Goal: Navigation & Orientation: Find specific page/section

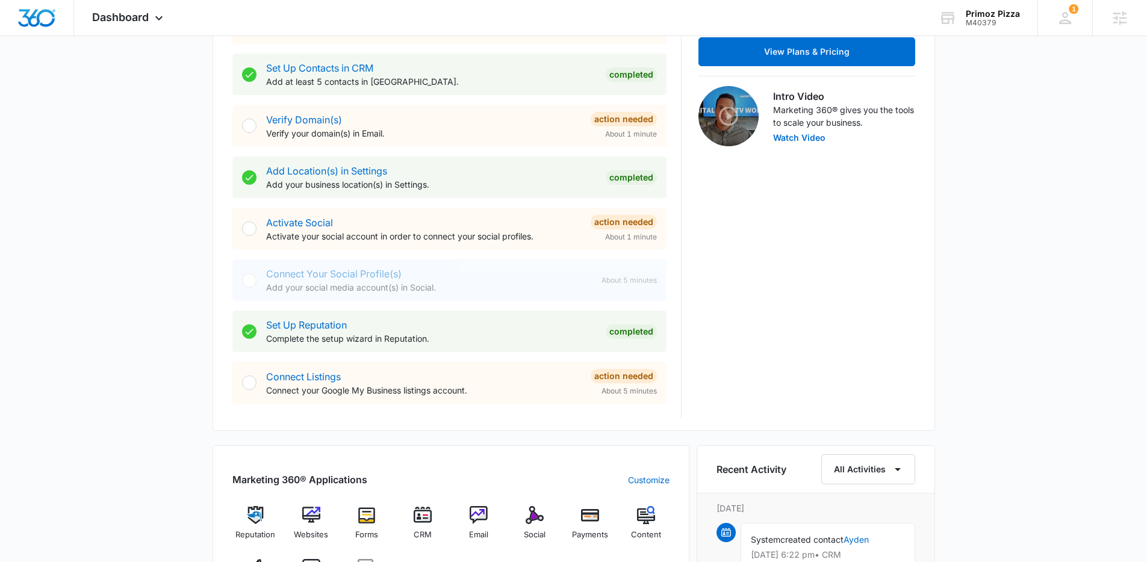
scroll to position [369, 0]
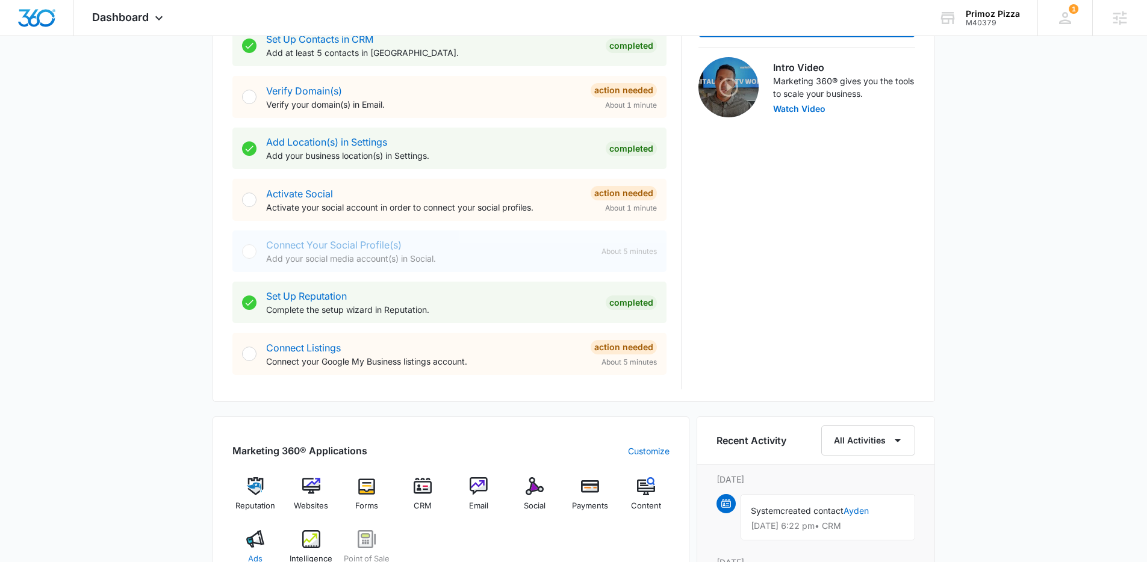
click at [260, 542] on img at bounding box center [255, 539] width 18 height 18
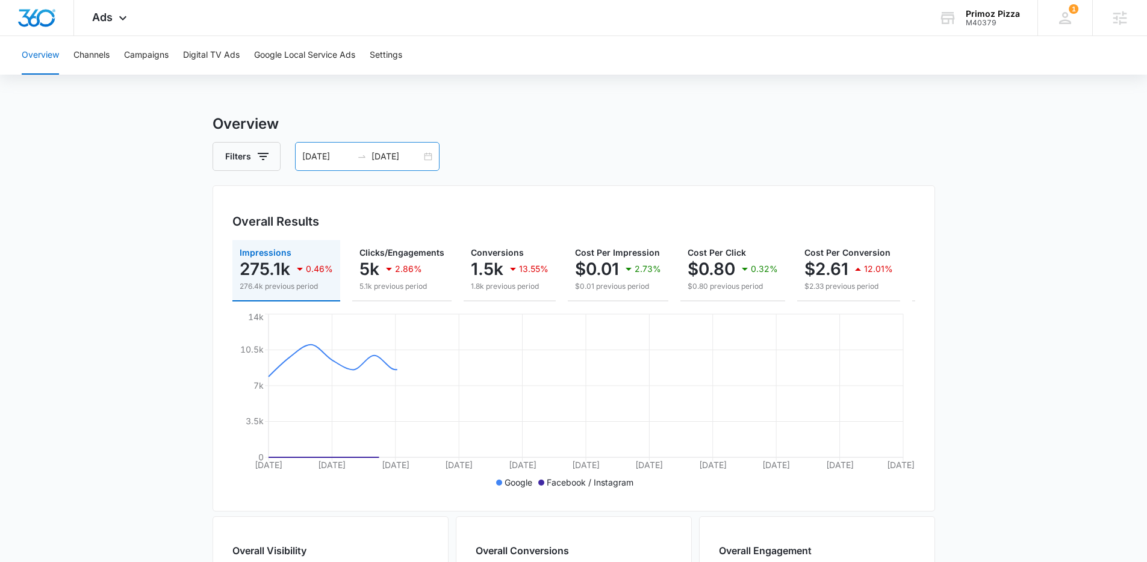
click at [424, 161] on div "[DATE] [DATE]" at bounding box center [367, 156] width 145 height 29
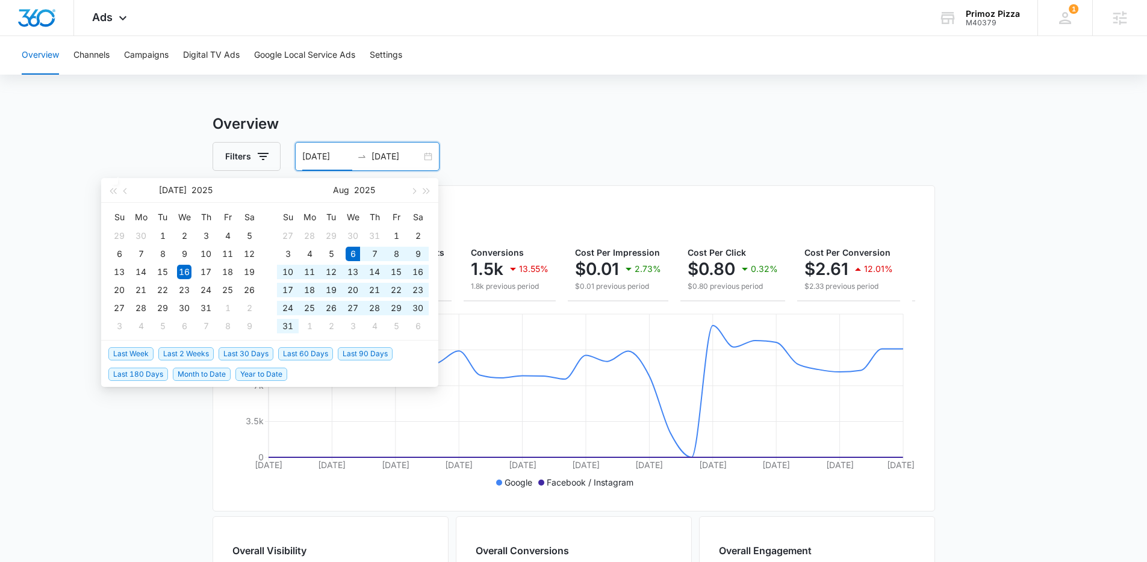
click at [243, 350] on span "Last 30 Days" at bounding box center [246, 353] width 55 height 13
type input "[DATE]"
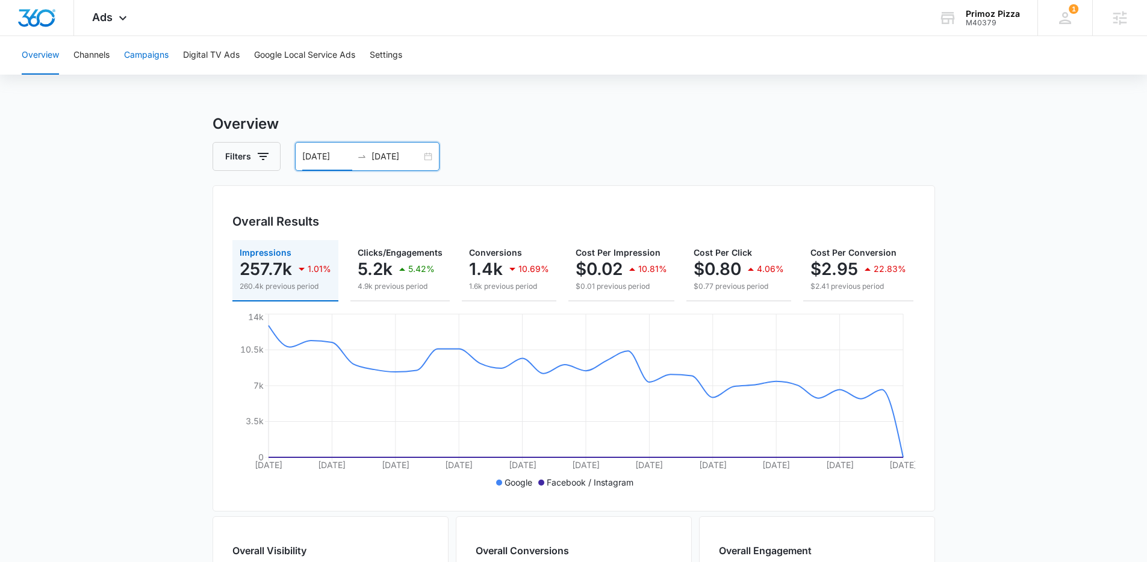
click at [144, 60] on button "Campaigns" at bounding box center [146, 55] width 45 height 39
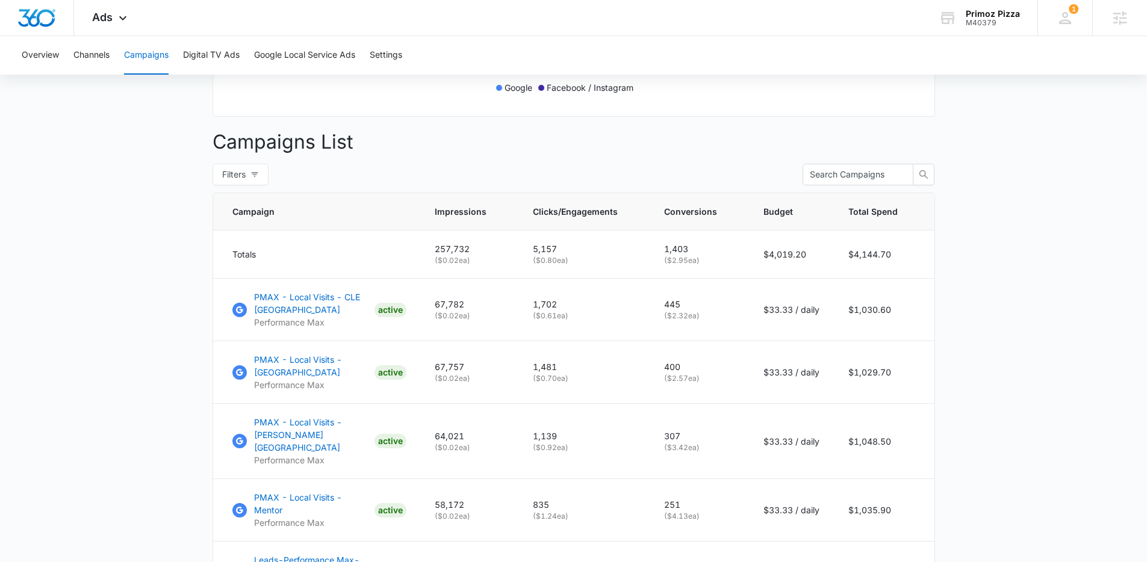
scroll to position [364, 0]
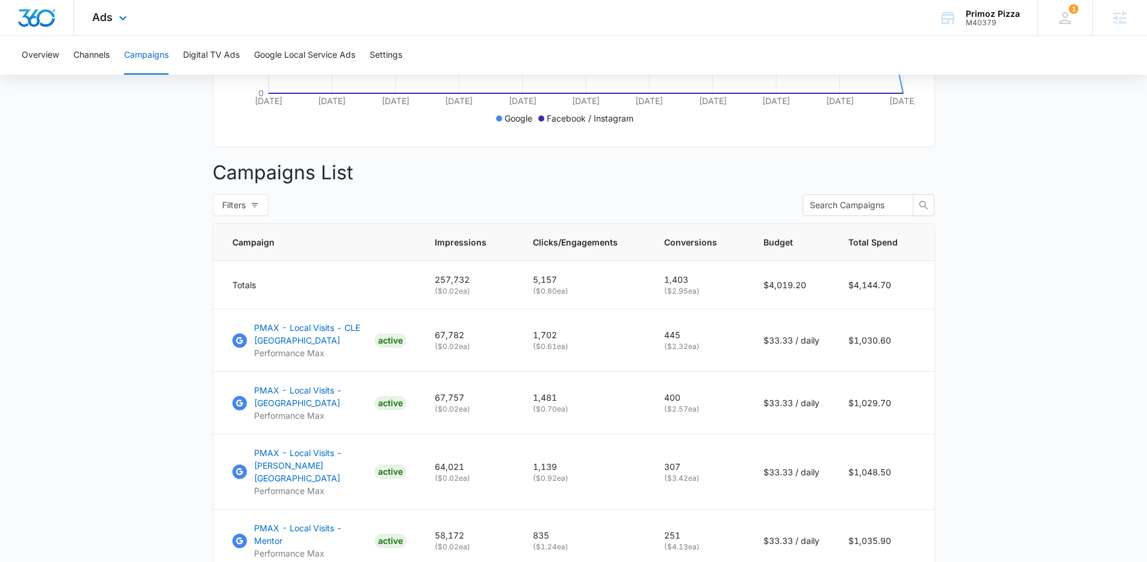
click at [114, 23] on div "Ads Apps Reputation Websites Forms CRM Email Social Payments POS Content Ads In…" at bounding box center [111, 18] width 74 height 36
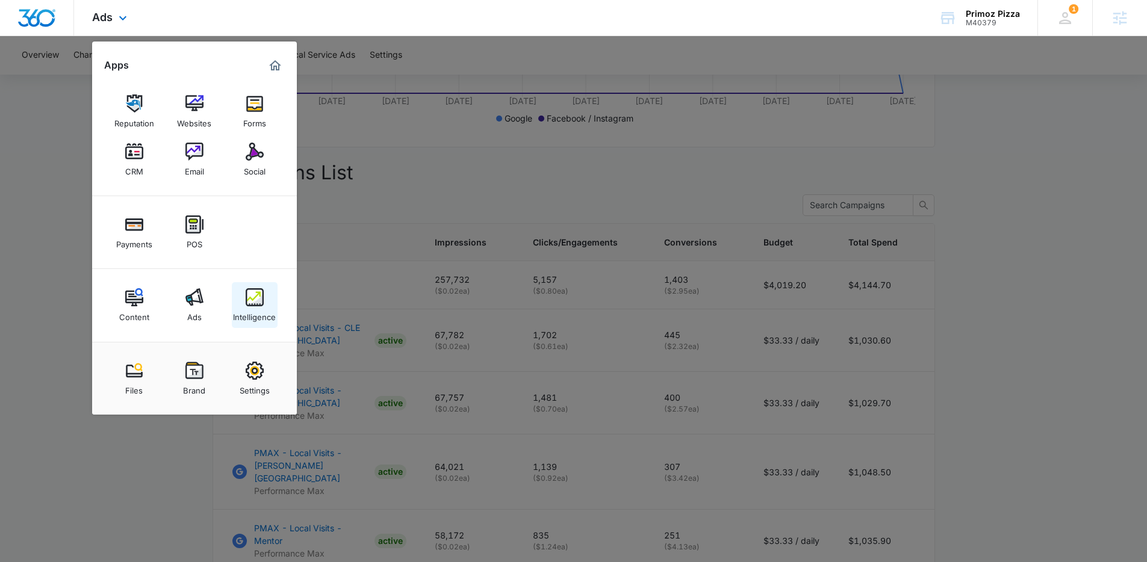
click at [259, 303] on img at bounding box center [255, 297] width 18 height 18
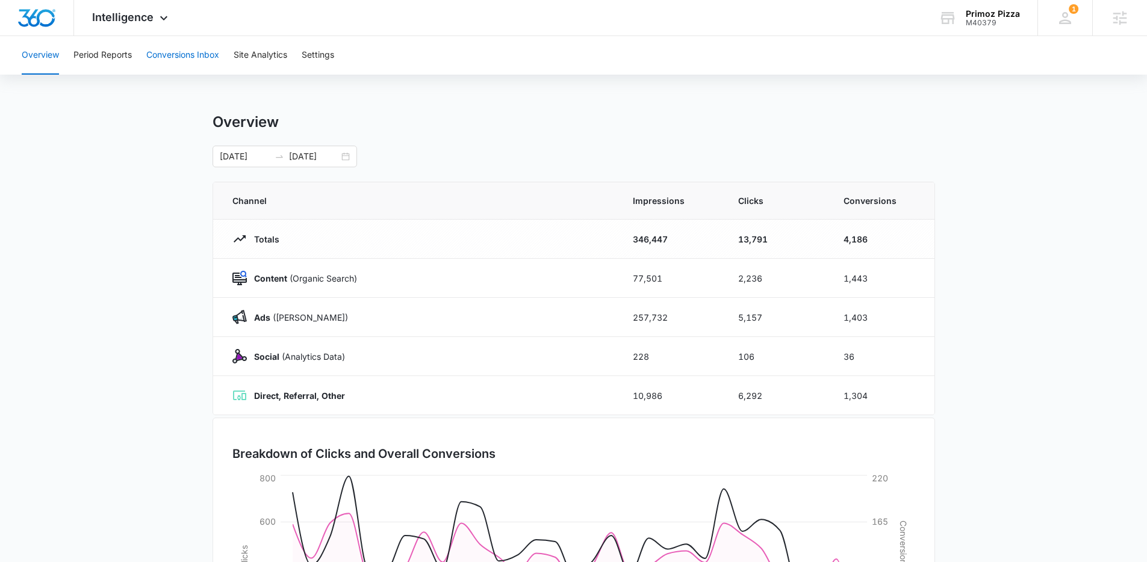
click at [179, 61] on button "Conversions Inbox" at bounding box center [182, 55] width 73 height 39
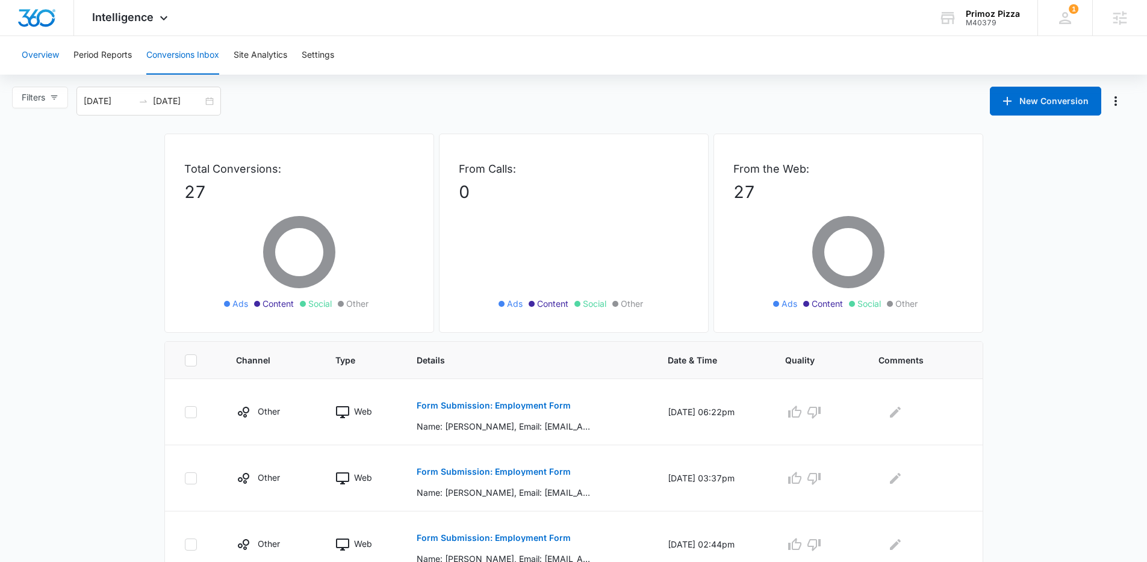
click at [48, 56] on button "Overview" at bounding box center [40, 55] width 37 height 39
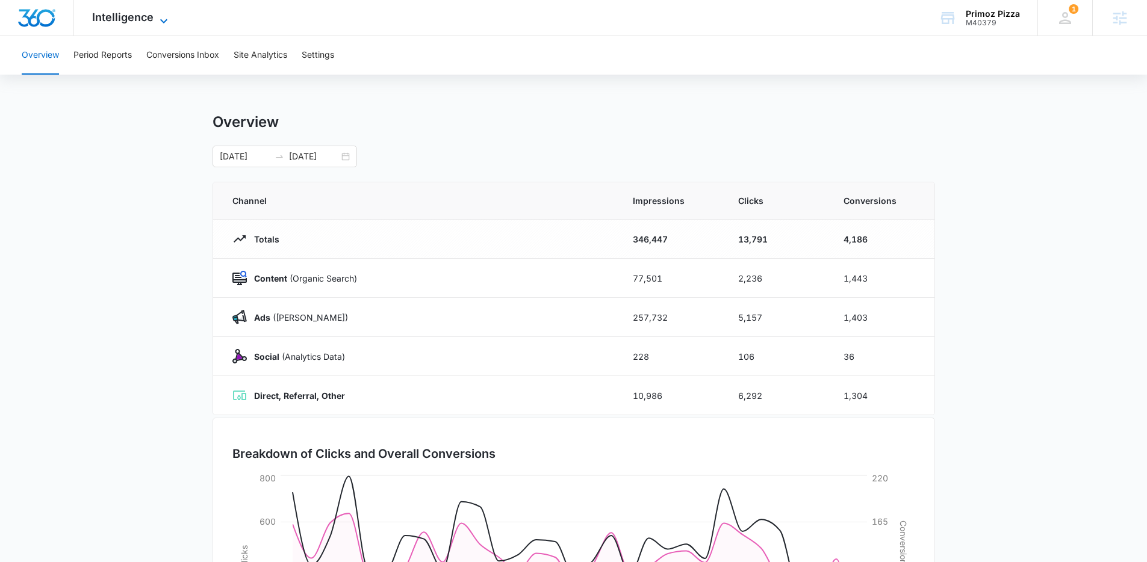
click at [137, 18] on span "Intelligence" at bounding box center [122, 17] width 61 height 13
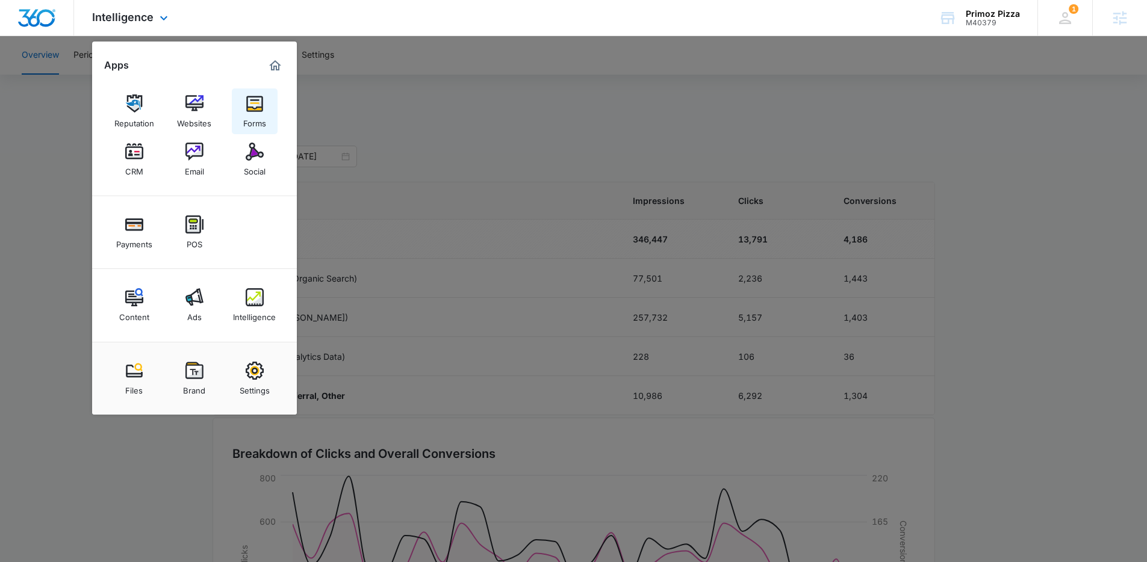
click at [257, 107] on img at bounding box center [255, 104] width 18 height 18
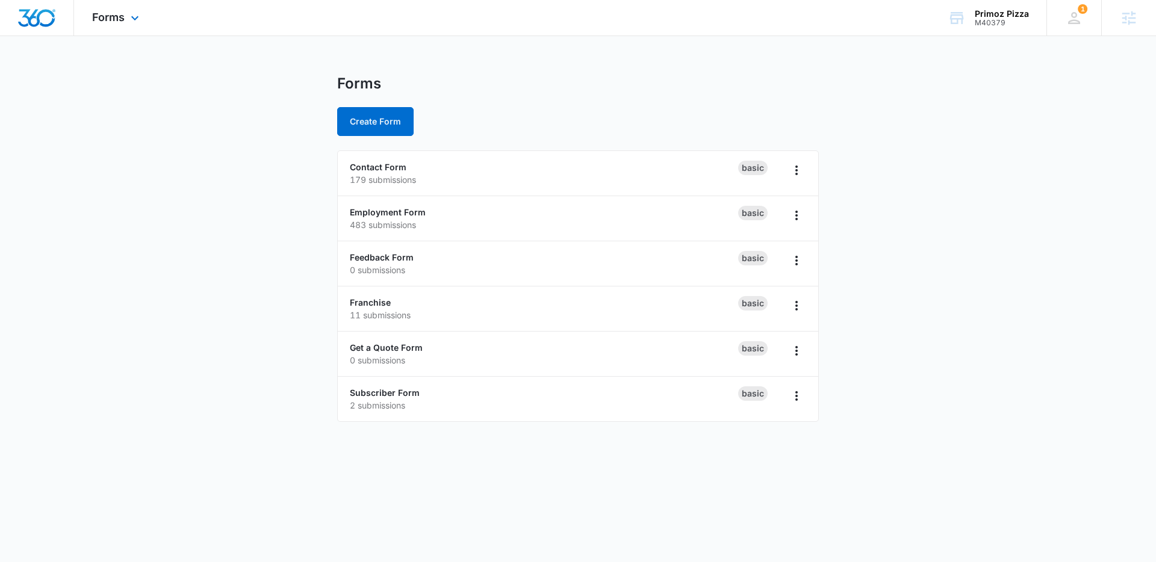
click at [125, 32] on div "Forms Apps Reputation Websites Forms CRM Email Social Payments POS Content Ads …" at bounding box center [117, 18] width 86 height 36
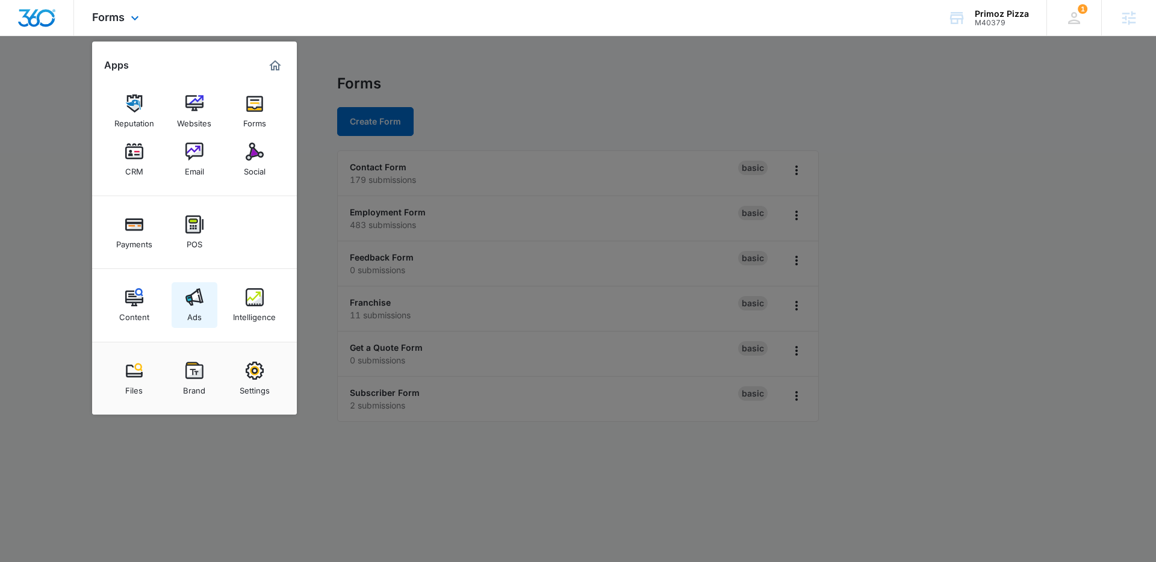
click at [201, 298] on img at bounding box center [194, 297] width 18 height 18
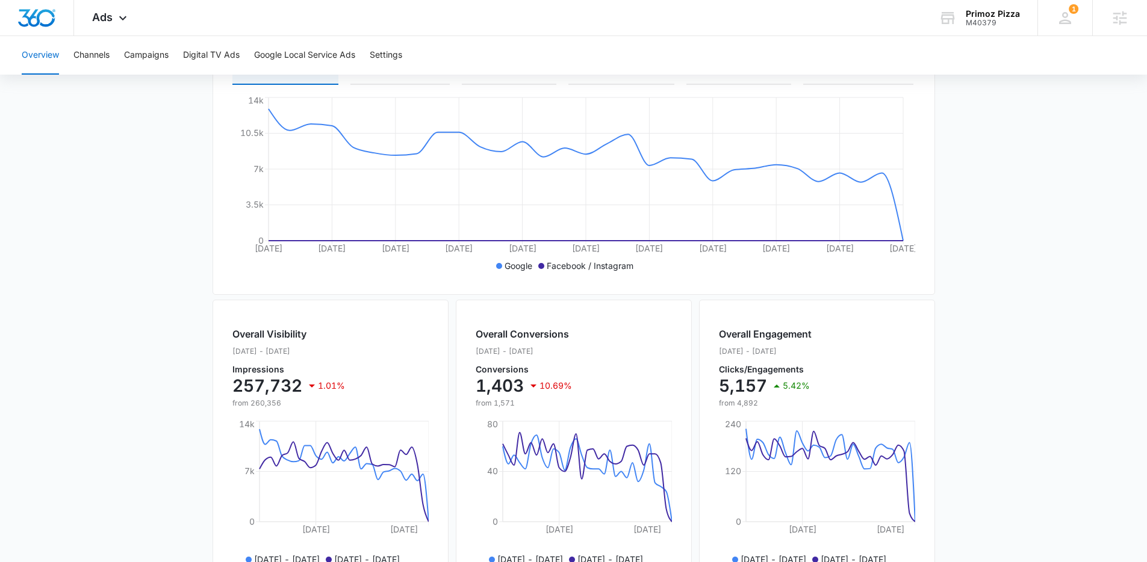
scroll to position [425, 0]
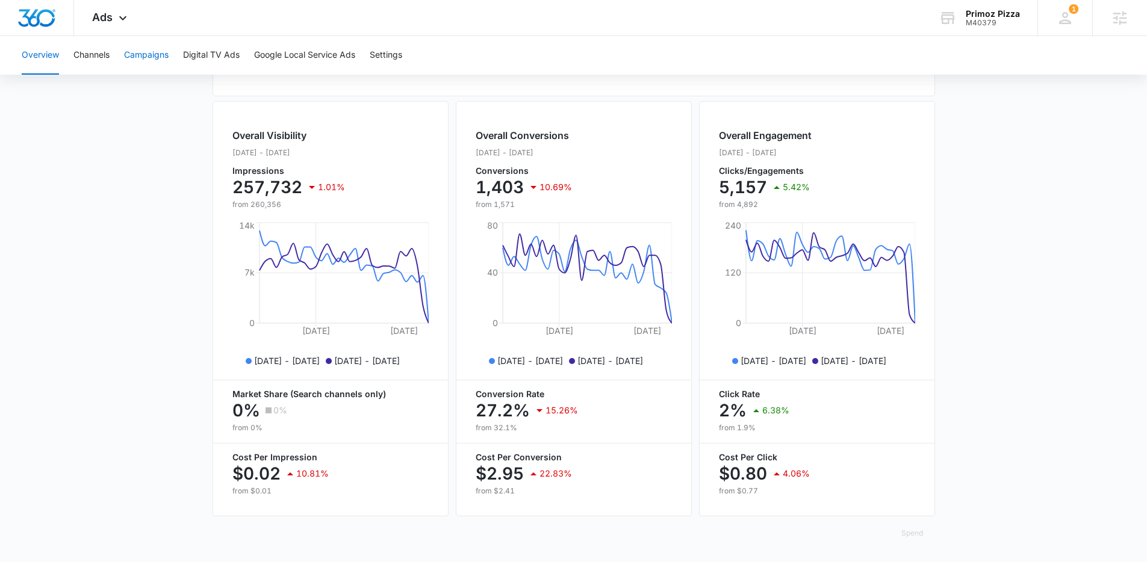
click at [152, 59] on button "Campaigns" at bounding box center [146, 55] width 45 height 39
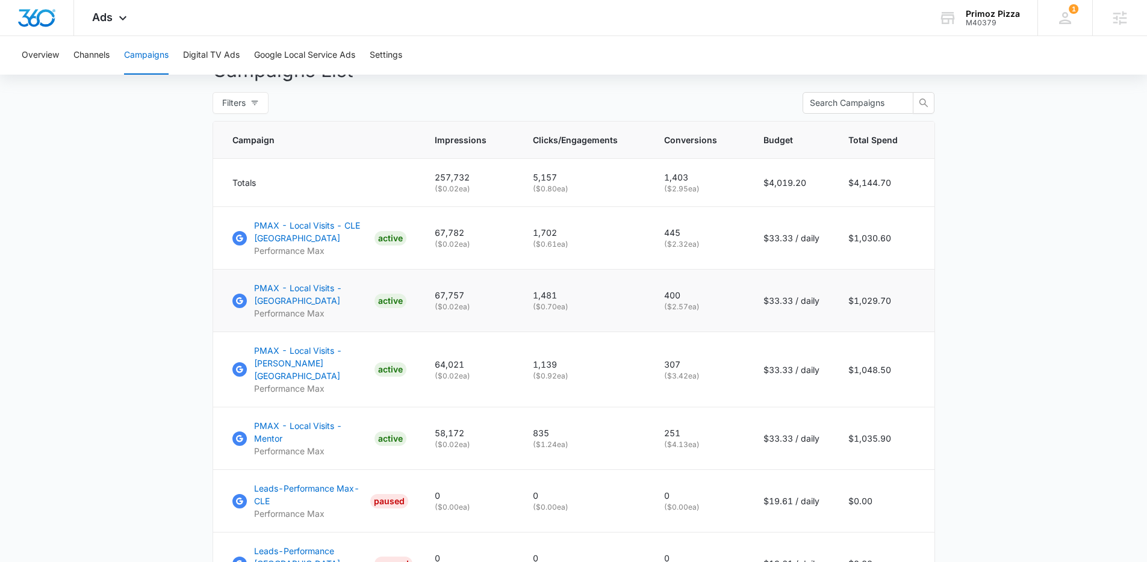
scroll to position [475, 0]
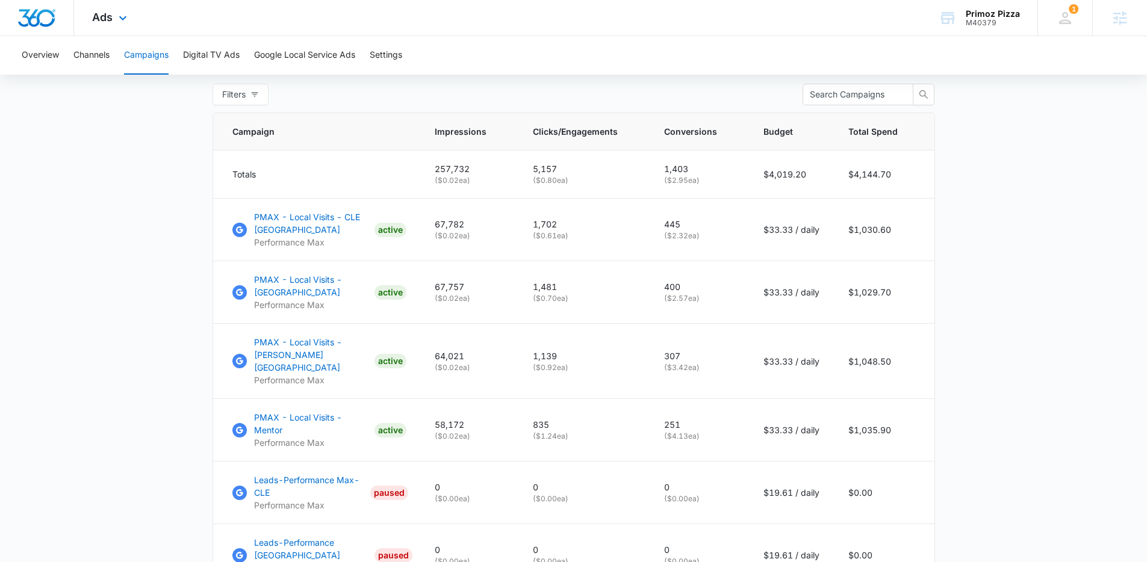
click at [111, 26] on div "Ads Apps Reputation Websites Forms CRM Email Social Payments POS Content Ads In…" at bounding box center [111, 18] width 74 height 36
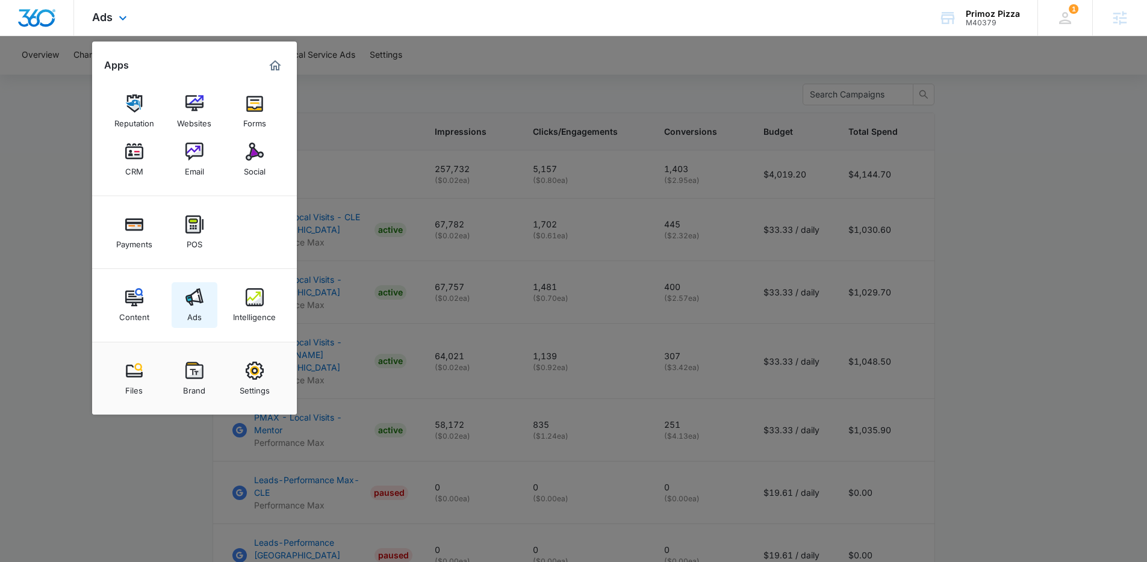
click at [192, 305] on img at bounding box center [194, 297] width 18 height 18
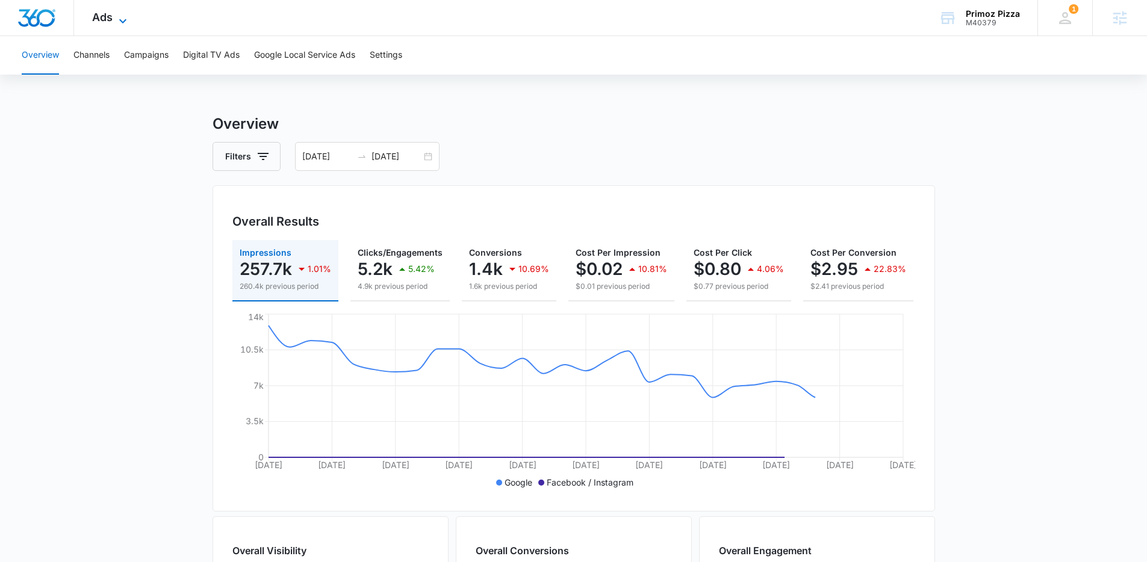
click at [111, 18] on span "Ads" at bounding box center [102, 17] width 20 height 13
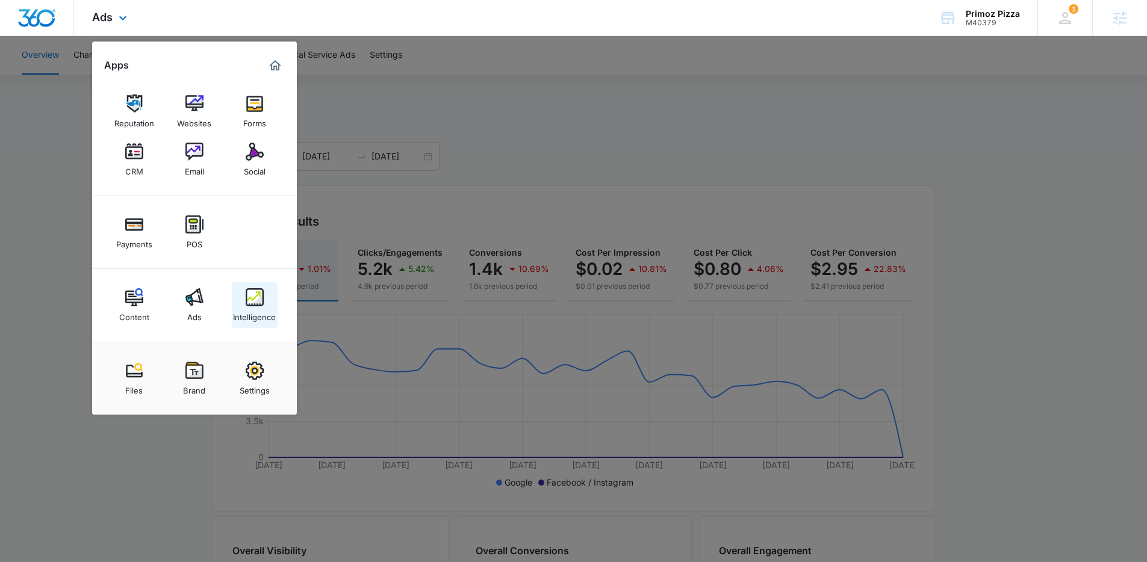
click at [267, 306] on div "Intelligence" at bounding box center [254, 314] width 43 height 16
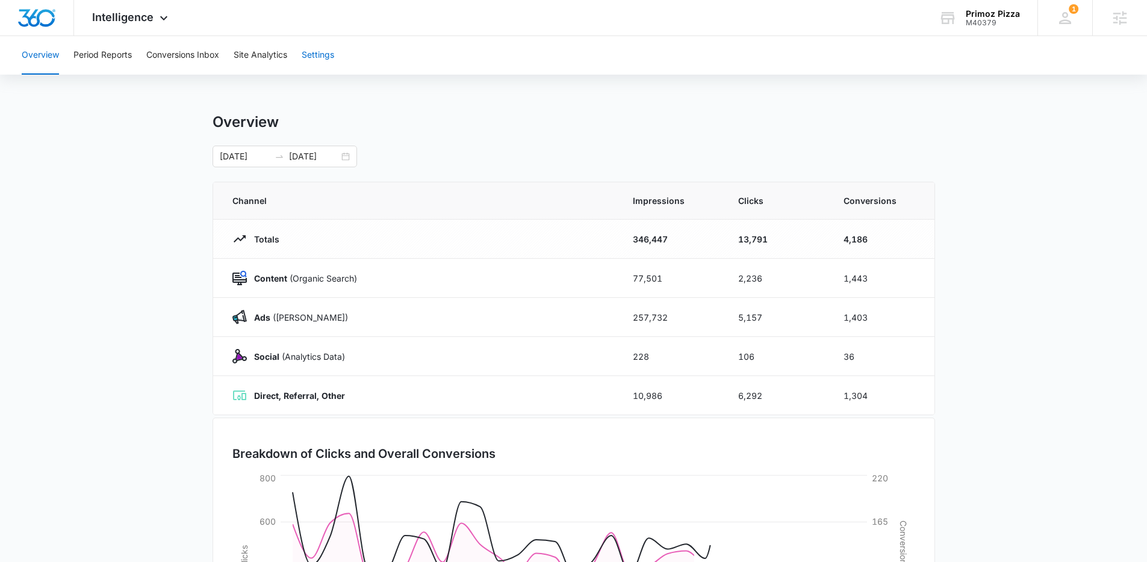
click at [327, 52] on button "Settings" at bounding box center [318, 55] width 33 height 39
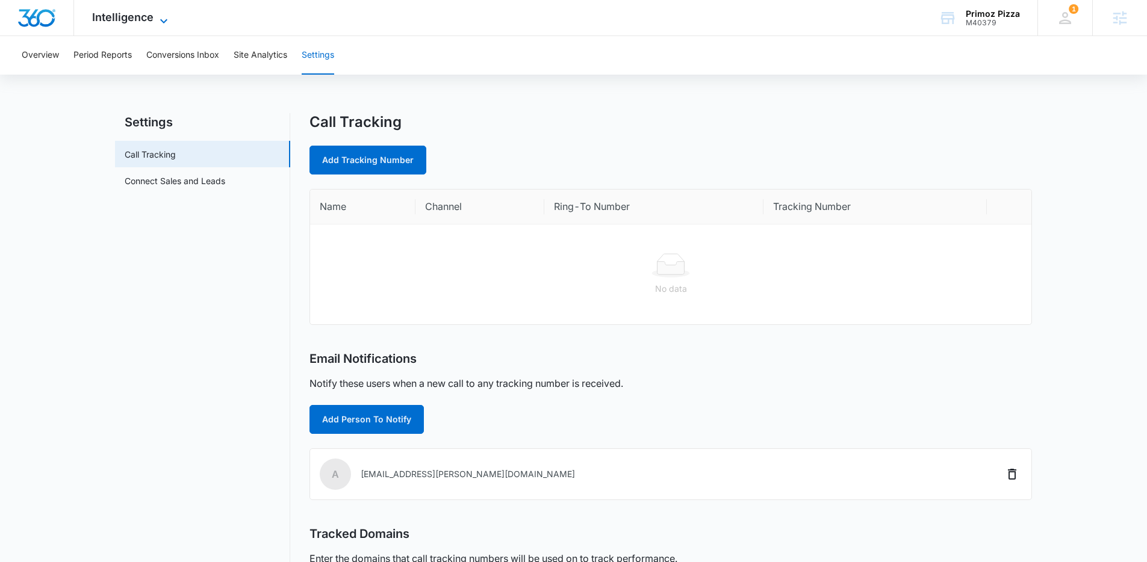
click at [135, 22] on span "Intelligence" at bounding box center [122, 17] width 61 height 13
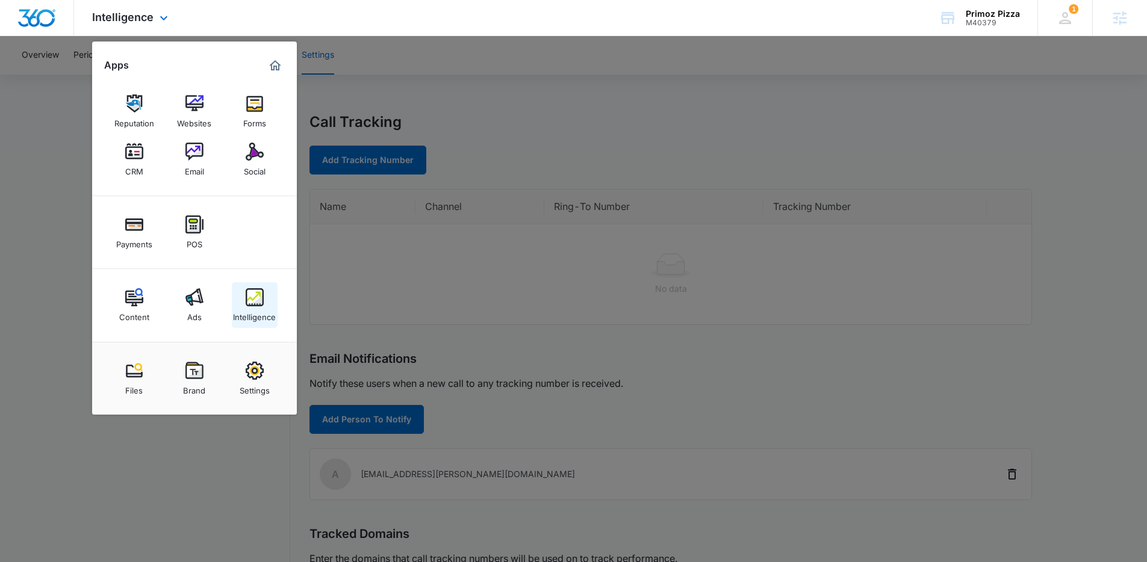
click at [253, 297] on img at bounding box center [255, 297] width 18 height 18
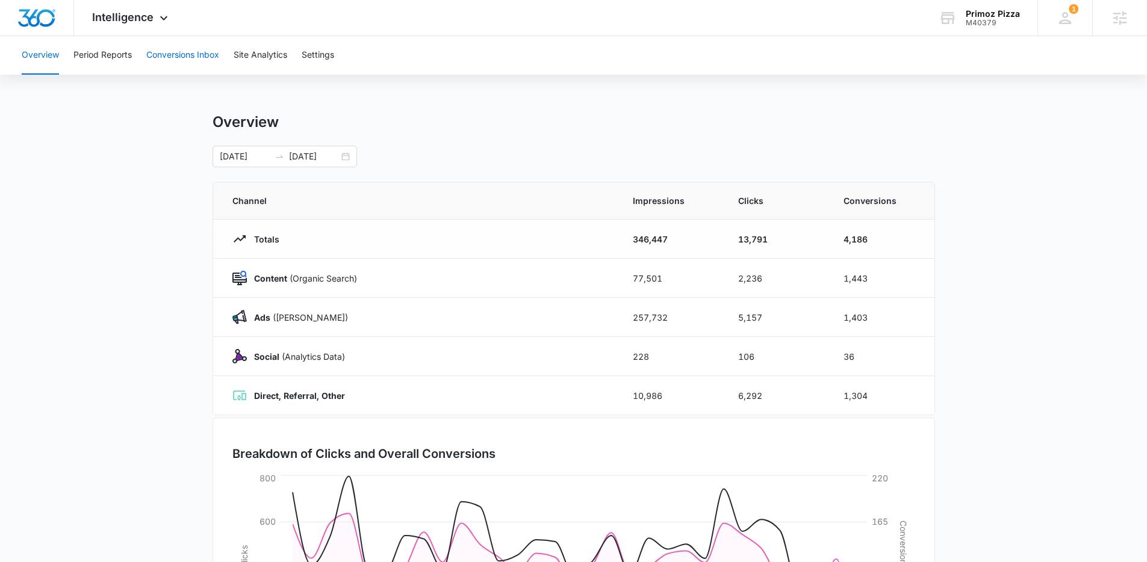
click at [163, 66] on button "Conversions Inbox" at bounding box center [182, 55] width 73 height 39
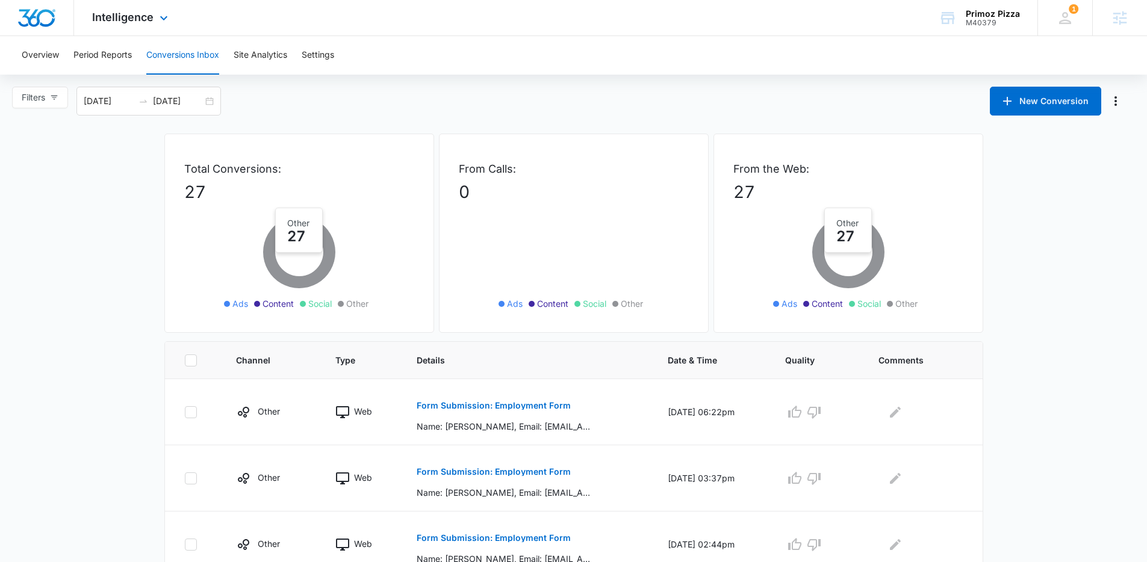
click at [154, 32] on div "Intelligence Apps Reputation Websites Forms CRM Email Social Payments POS Conte…" at bounding box center [131, 18] width 115 height 36
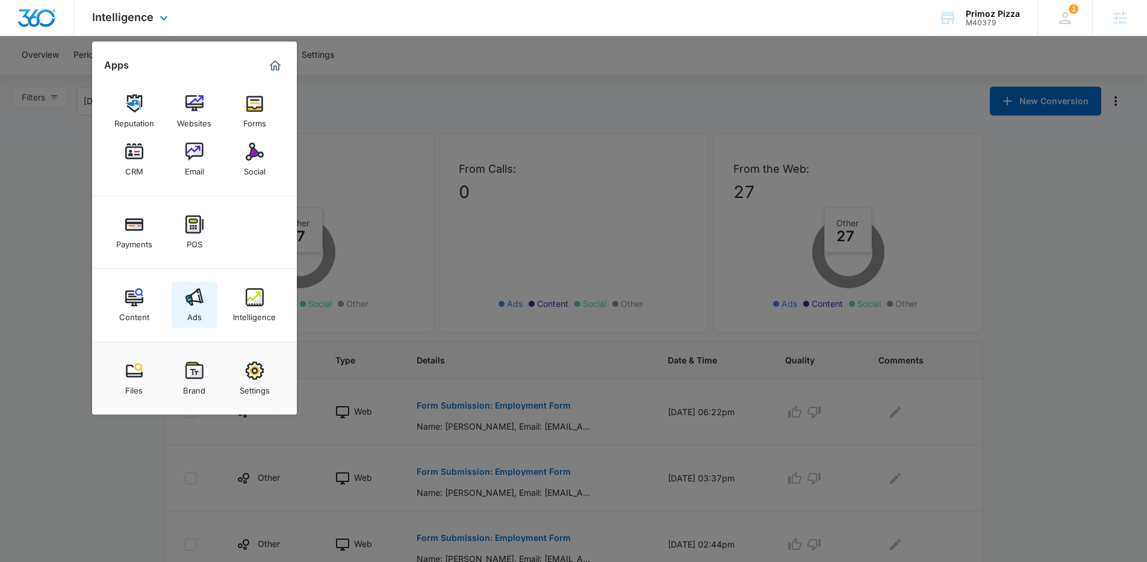
click at [200, 296] on img at bounding box center [194, 297] width 18 height 18
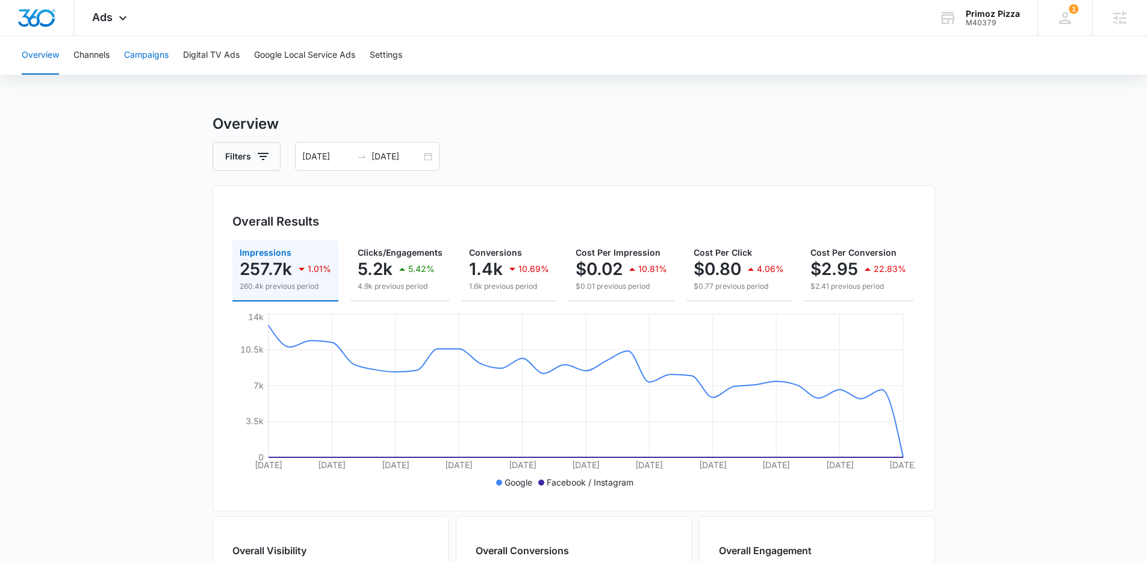
click at [160, 52] on button "Campaigns" at bounding box center [146, 55] width 45 height 39
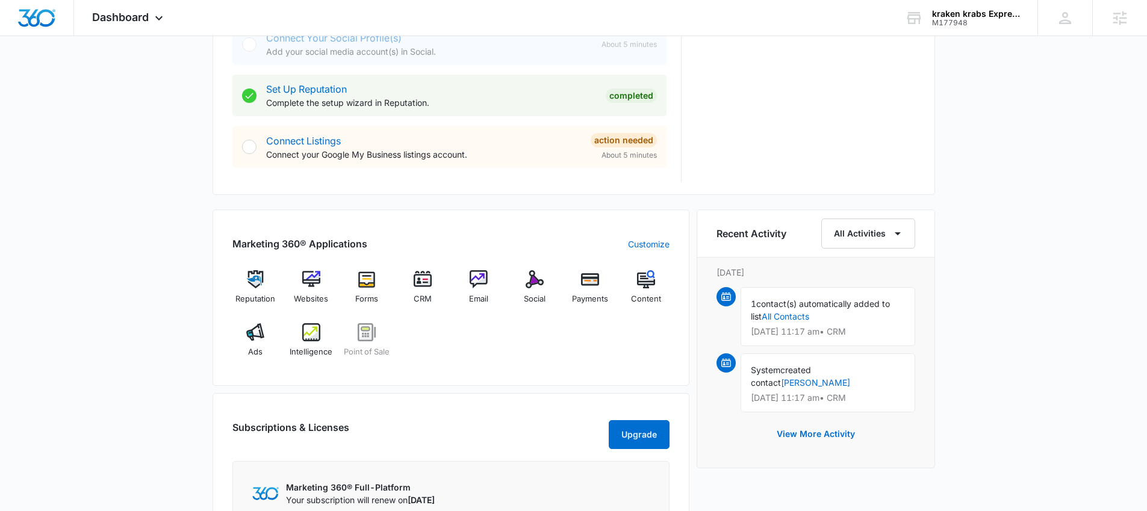
scroll to position [646, 0]
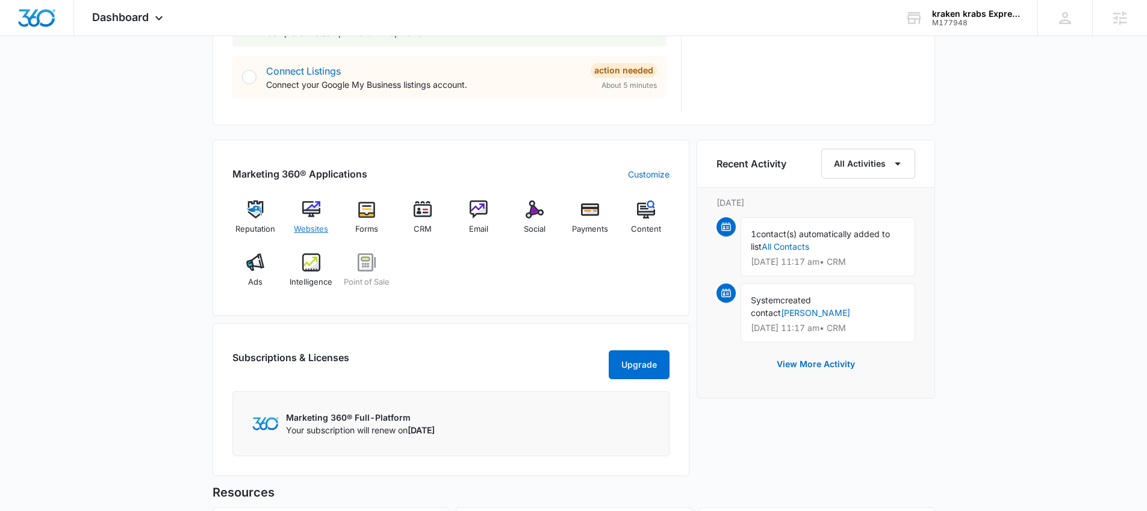
click at [316, 204] on img at bounding box center [311, 210] width 18 height 18
